Goal: Find specific page/section: Find specific page/section

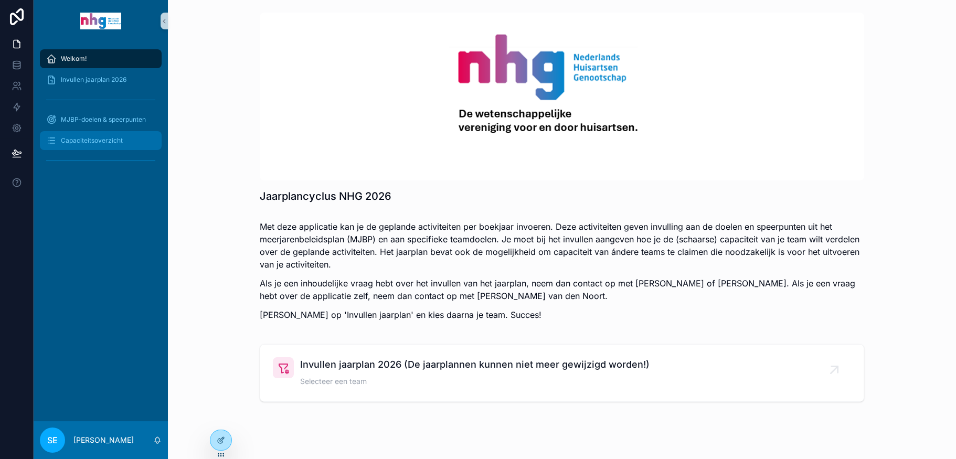
click at [89, 139] on span "Capaciteitsoverzicht" at bounding box center [92, 140] width 62 height 8
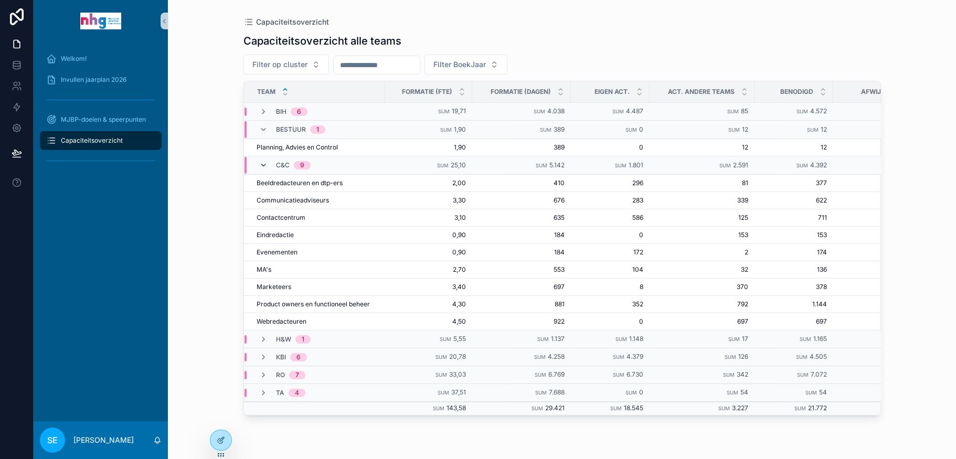
click at [262, 165] on icon "scrollable content" at bounding box center [263, 165] width 8 height 8
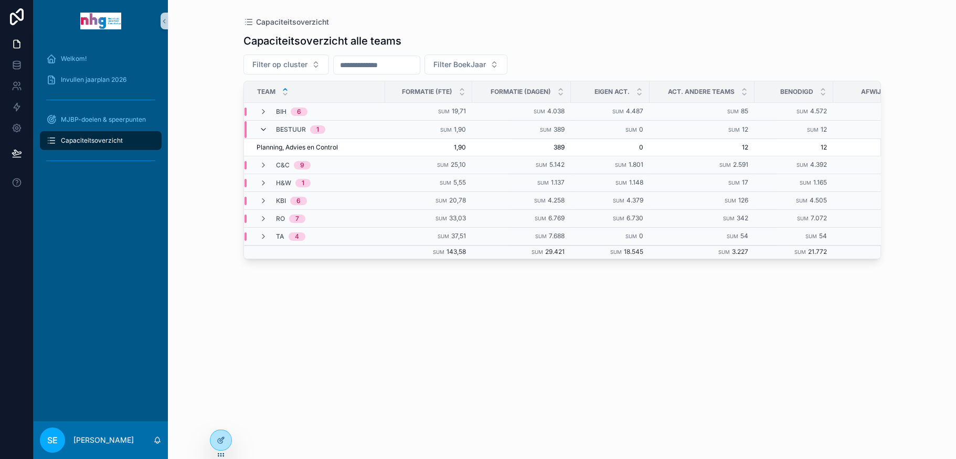
click at [264, 130] on icon "scrollable content" at bounding box center [263, 129] width 8 height 8
